Goal: Information Seeking & Learning: Learn about a topic

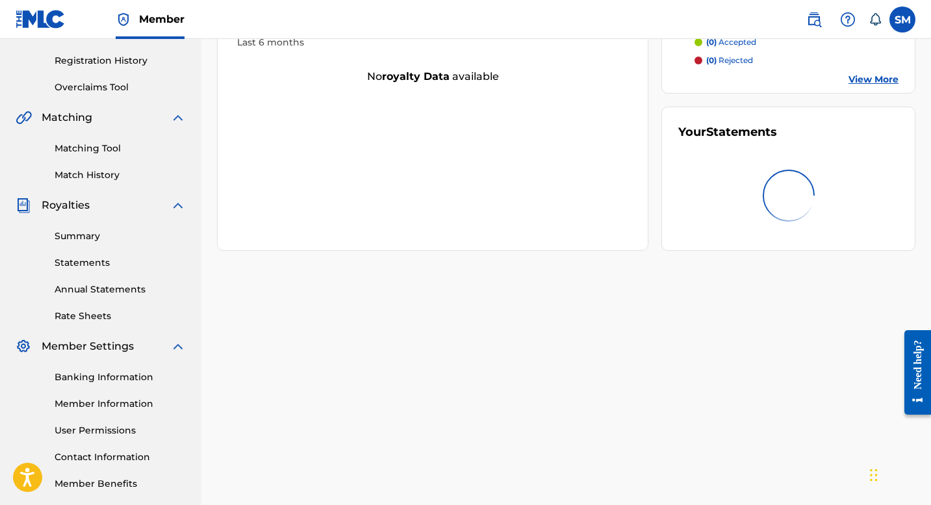
scroll to position [260, 0]
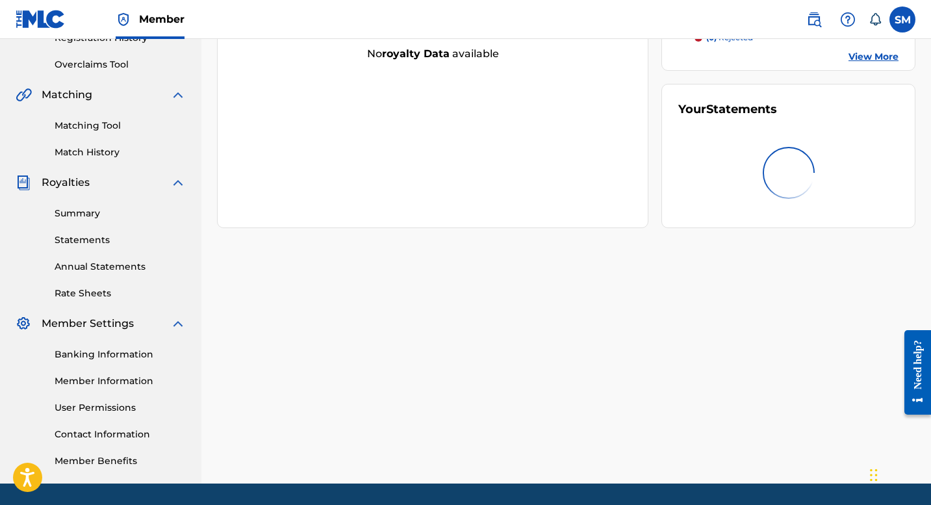
click at [97, 223] on div "Summary Statements Annual Statements Rate Sheets" at bounding box center [101, 245] width 170 height 110
click at [95, 217] on link "Summary" at bounding box center [120, 214] width 131 height 14
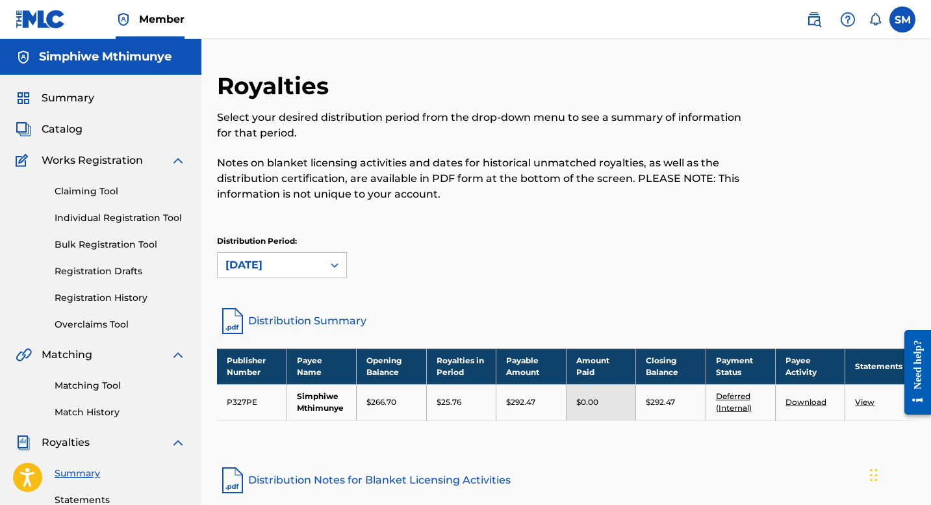
click at [62, 133] on span "Catalog" at bounding box center [62, 129] width 41 height 16
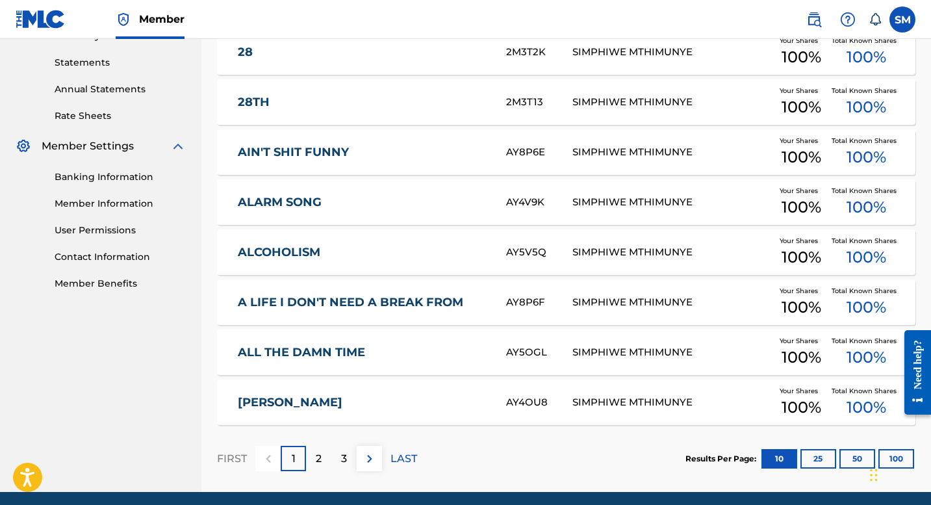
scroll to position [486, 0]
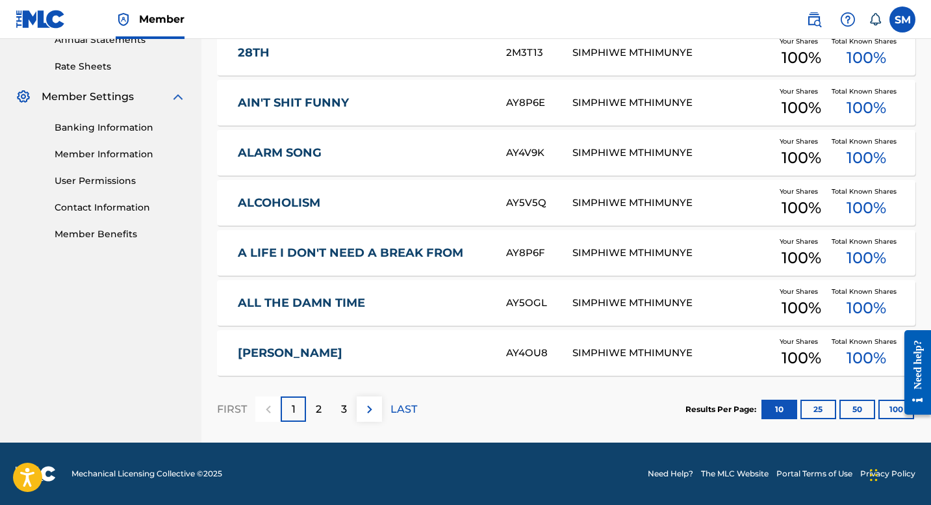
click at [889, 412] on button "100" at bounding box center [896, 408] width 36 height 19
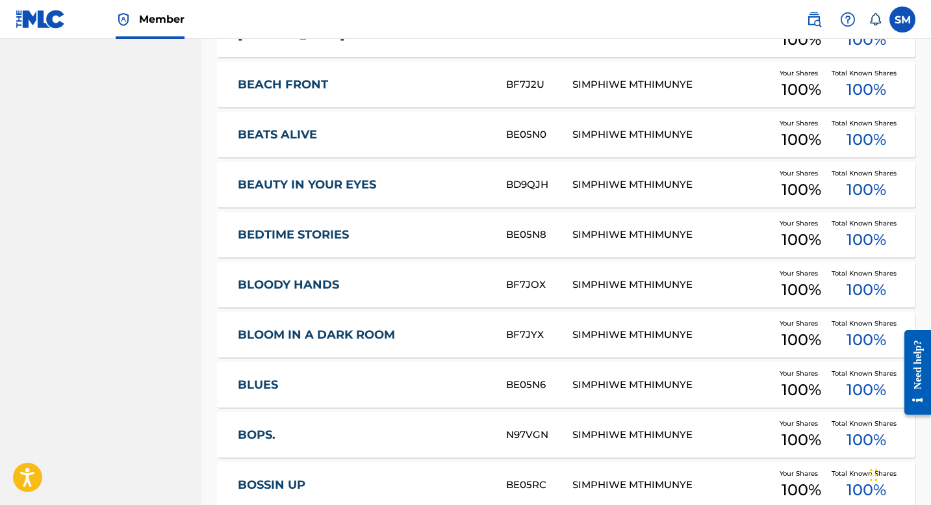
scroll to position [1526, 0]
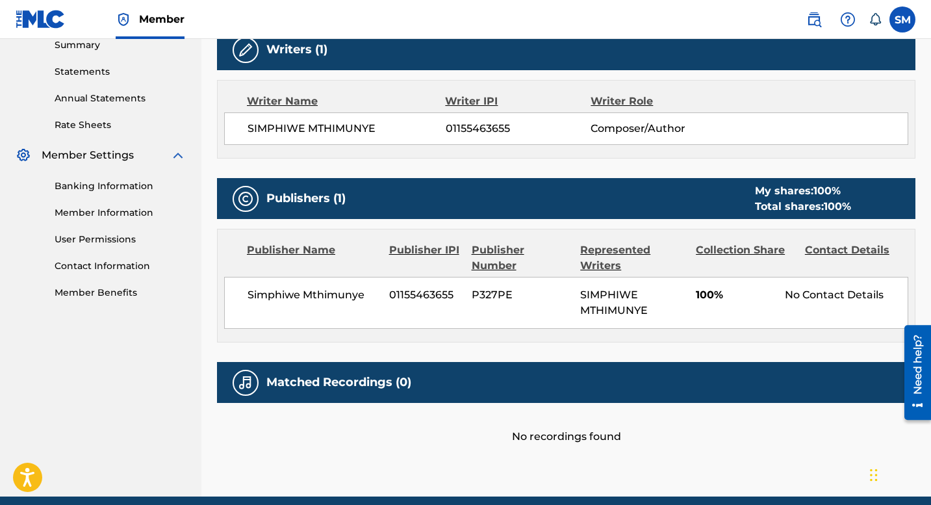
scroll to position [455, 0]
